Goal: Task Accomplishment & Management: Manage account settings

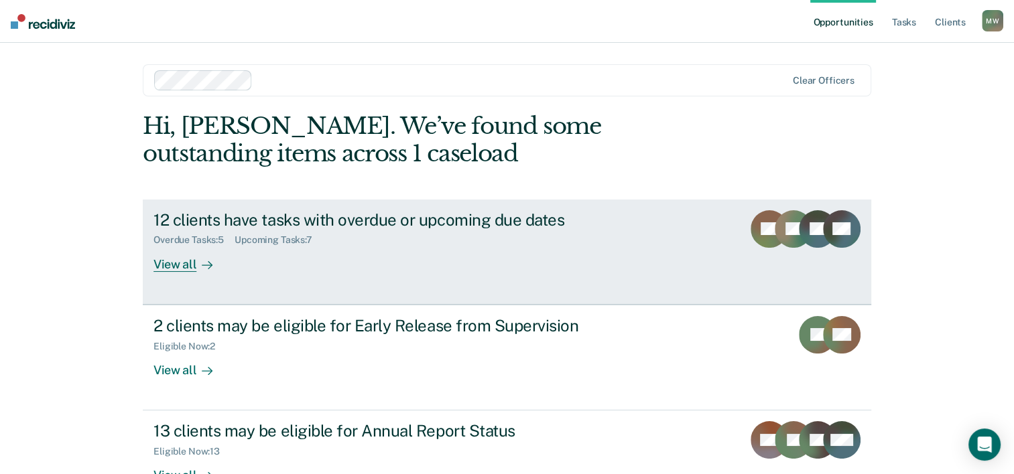
click at [188, 262] on div "View all" at bounding box center [190, 259] width 75 height 26
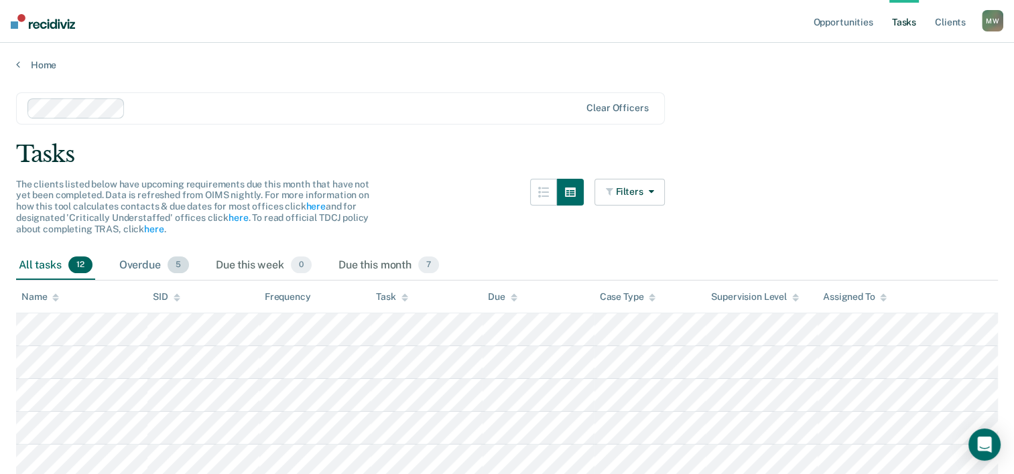
click at [143, 264] on div "Overdue 5" at bounding box center [154, 265] width 75 height 29
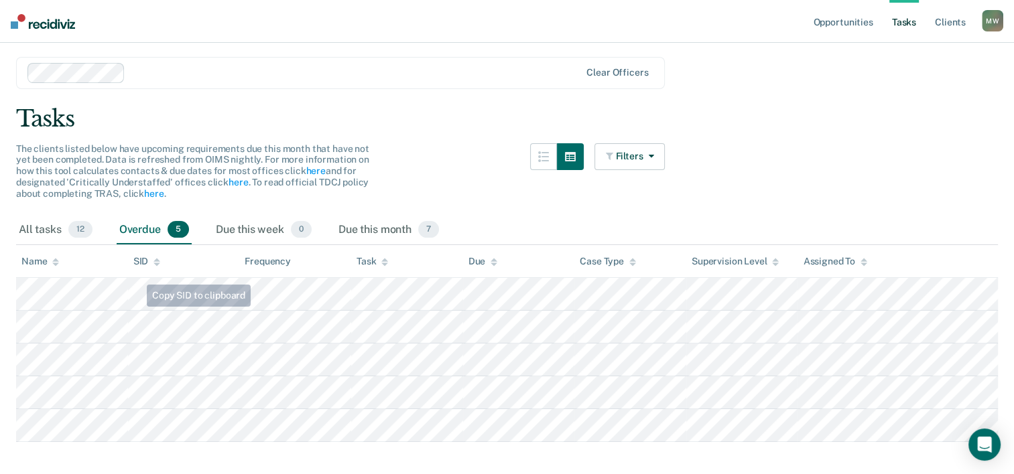
scroll to position [56, 0]
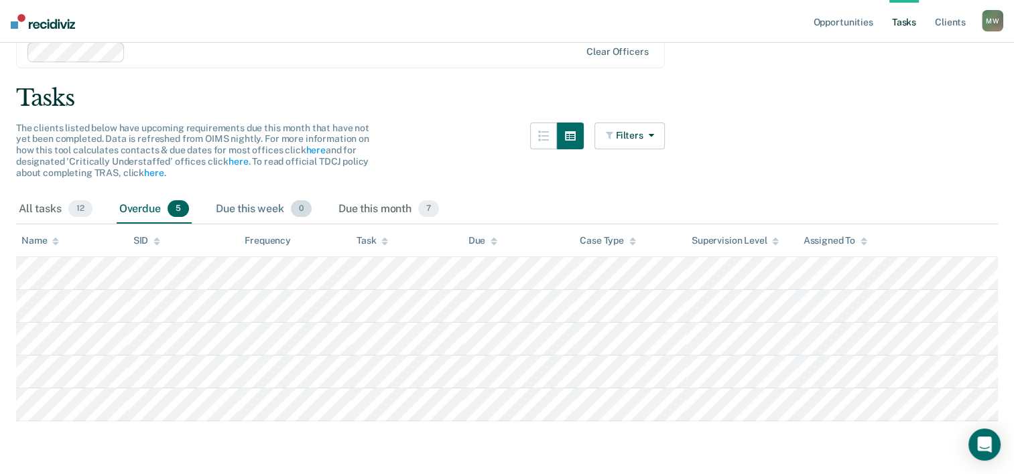
click at [283, 205] on div "Due this week 0" at bounding box center [263, 209] width 101 height 29
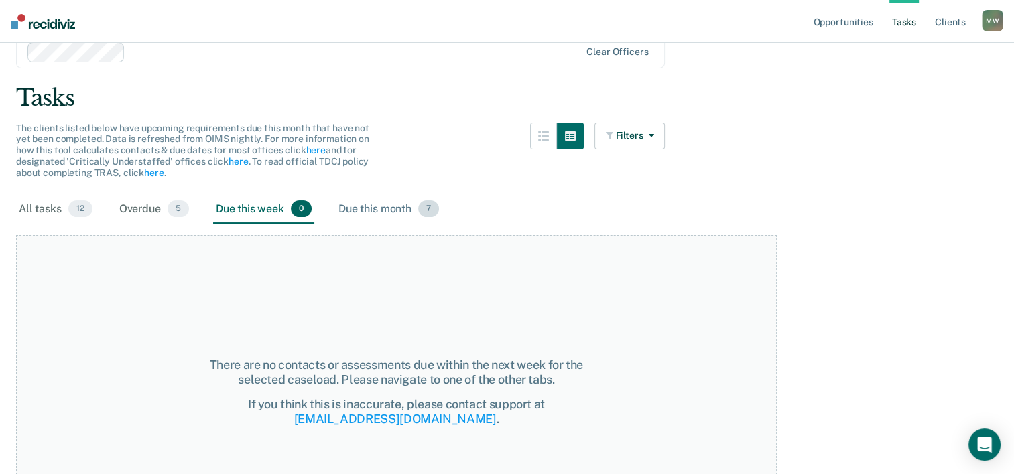
click at [352, 204] on div "Due this month 7" at bounding box center [389, 209] width 106 height 29
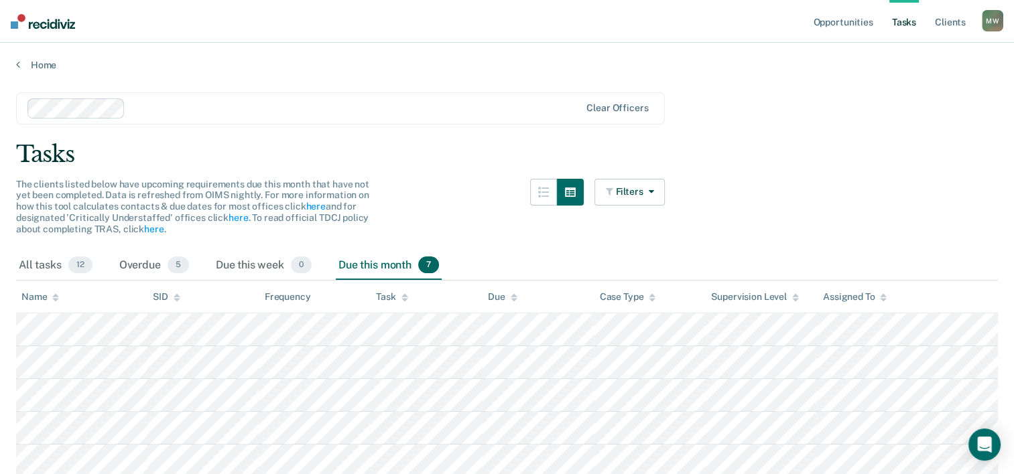
scroll to position [0, 0]
